Goal: Navigation & Orientation: Find specific page/section

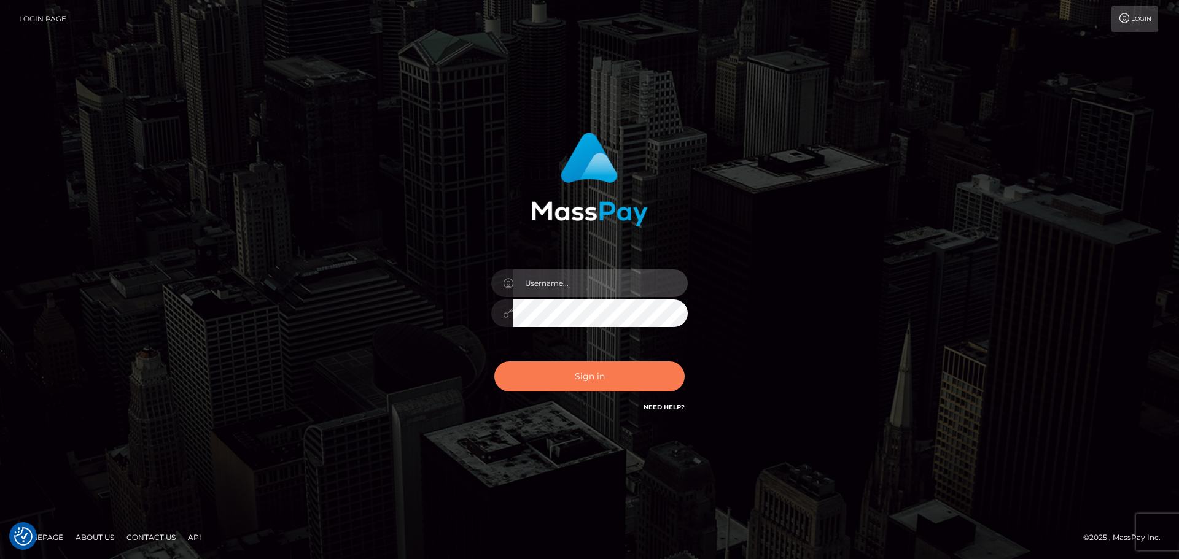
type input "[PERSON_NAME].ctfo"
click at [615, 385] on button "Sign in" at bounding box center [589, 377] width 190 height 30
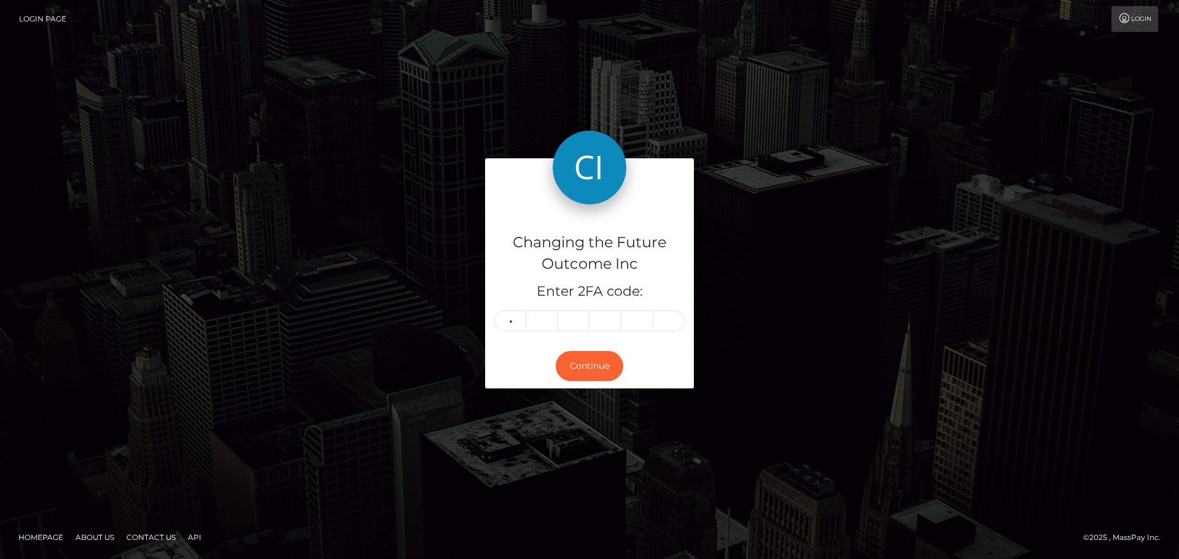
type input "0"
type input "1"
type input "6"
type input "0"
type input "7"
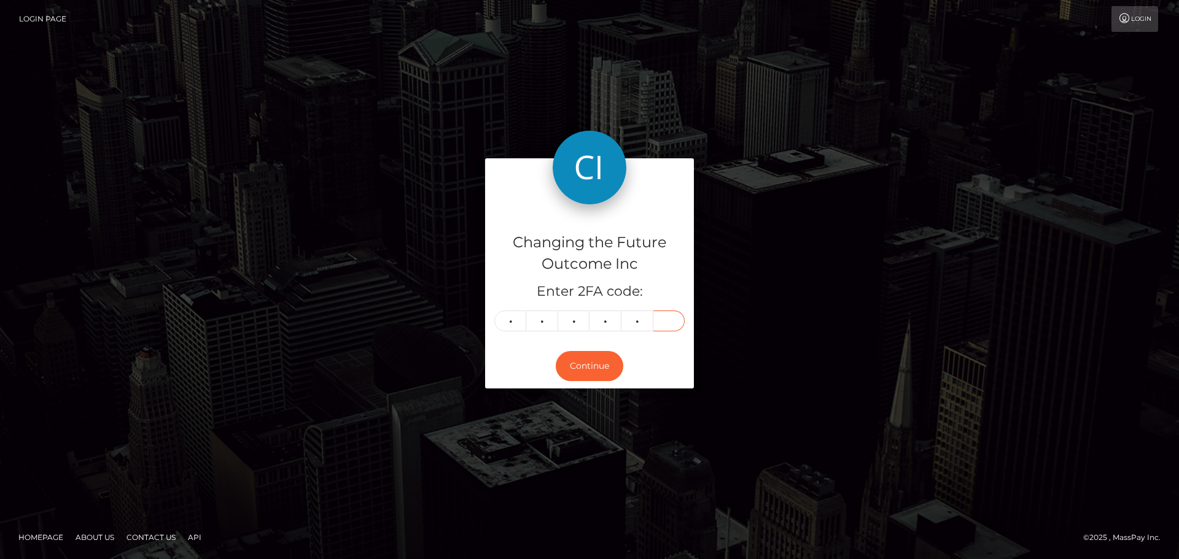
type input "7"
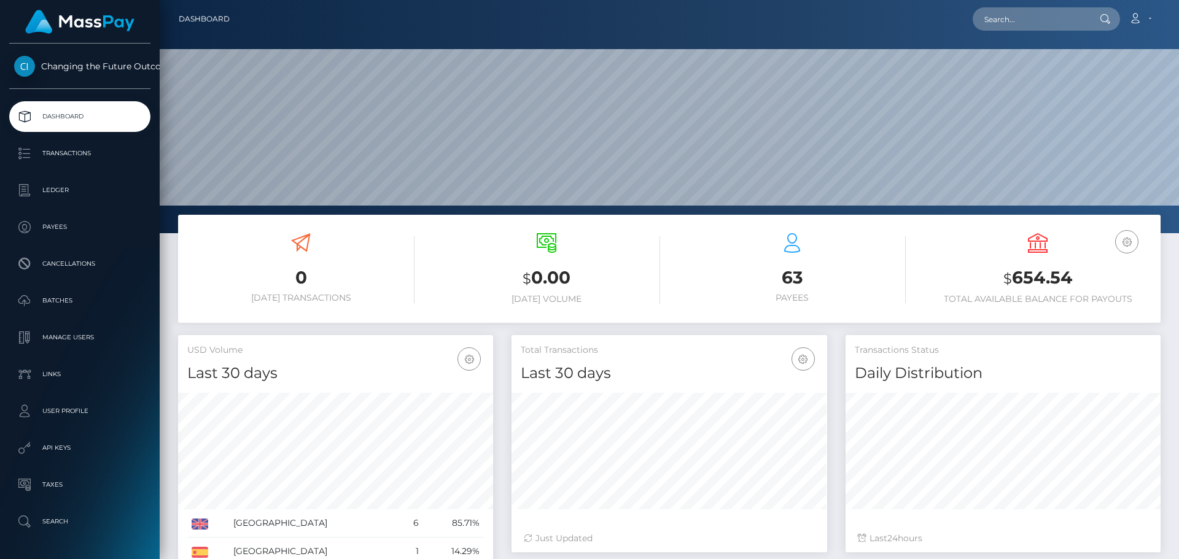
scroll to position [217, 315]
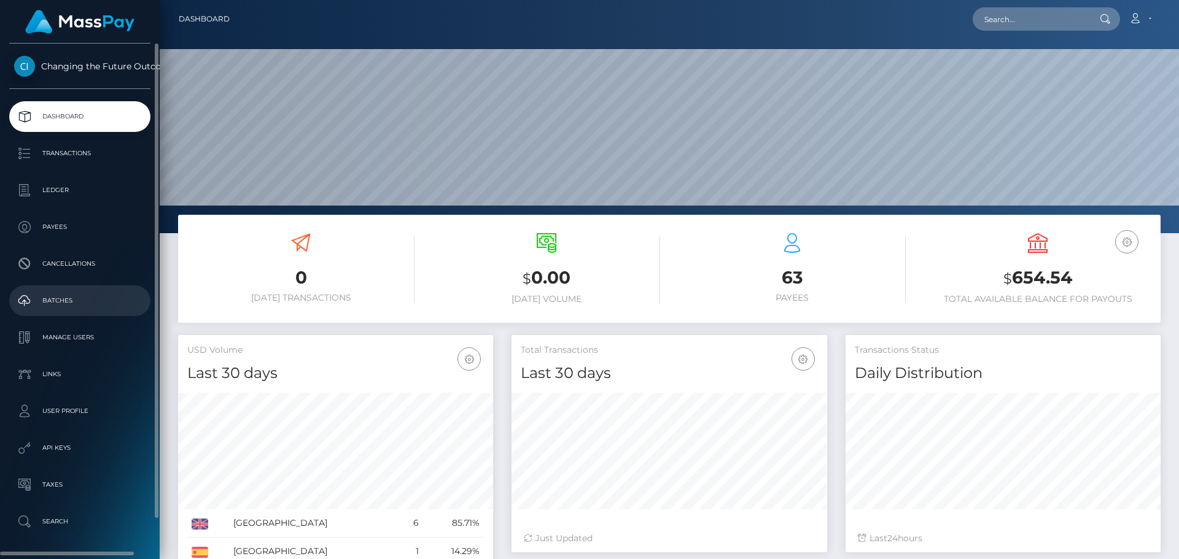
click at [55, 303] on p "Batches" at bounding box center [79, 301] width 131 height 18
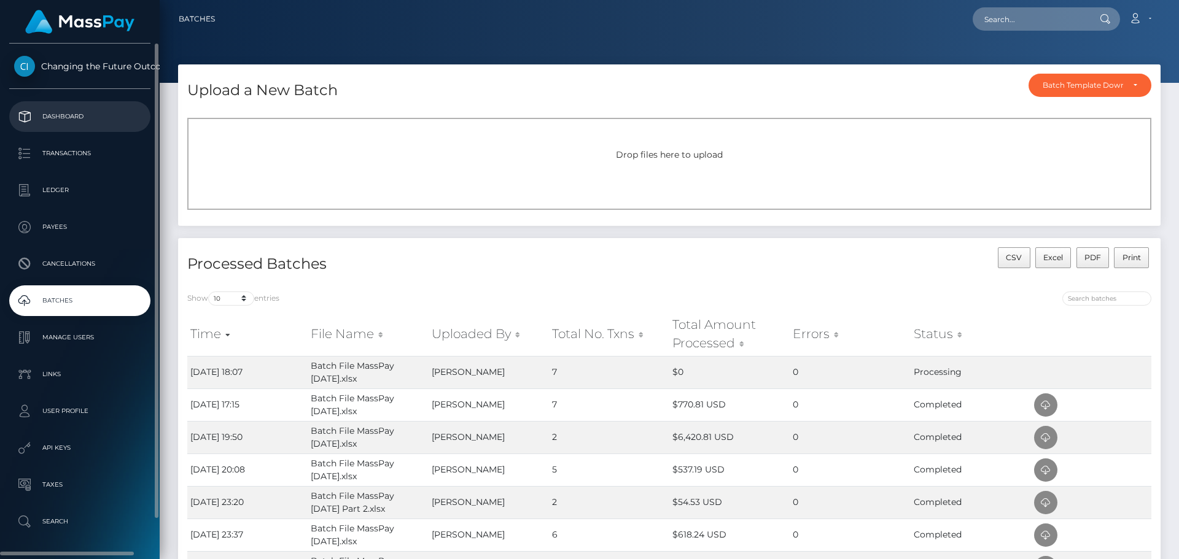
click at [52, 109] on p "Dashboard" at bounding box center [79, 116] width 131 height 18
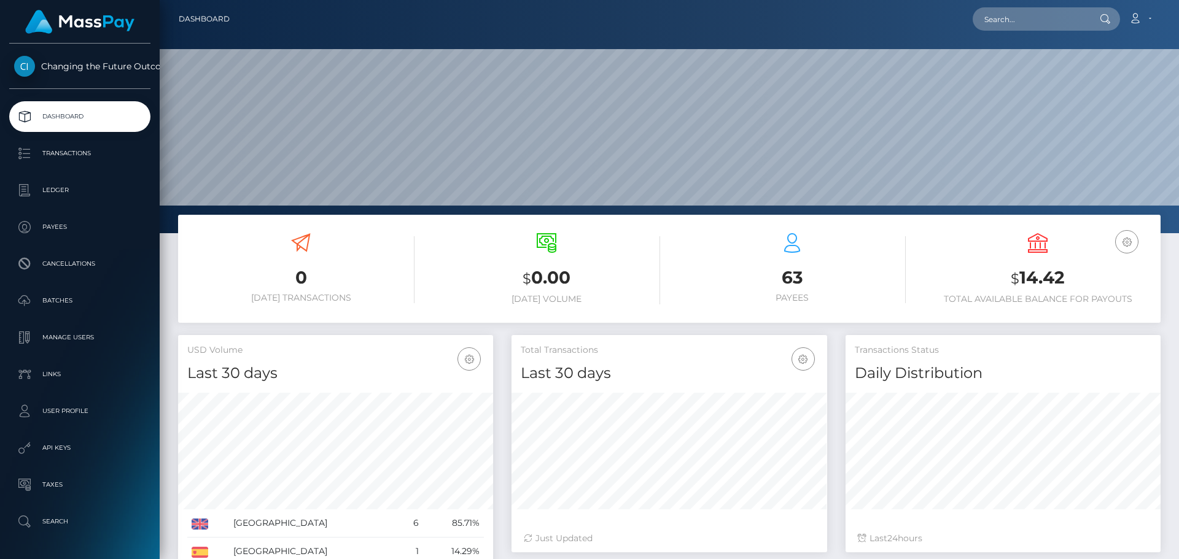
scroll to position [217, 315]
